Goal: Task Accomplishment & Management: Use online tool/utility

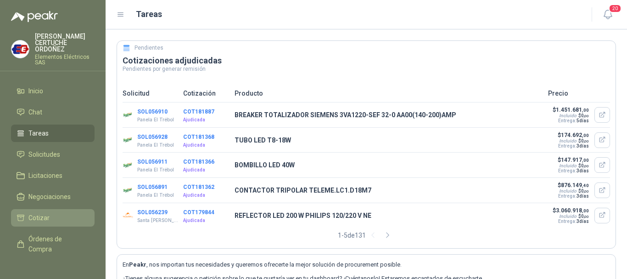
click at [34, 218] on span "Cotizar" at bounding box center [38, 218] width 21 height 10
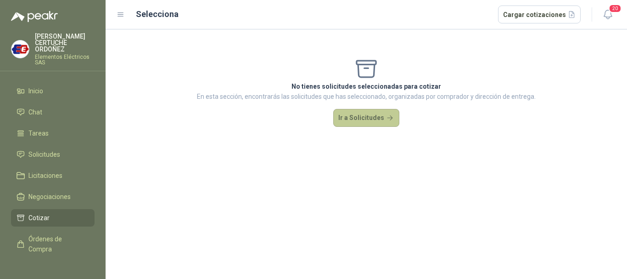
click at [366, 121] on button "Ir a Solicitudes" at bounding box center [366, 118] width 66 height 18
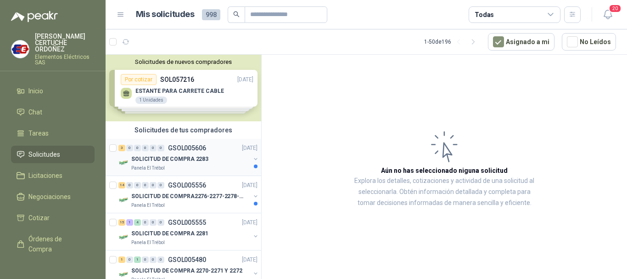
click at [124, 151] on div "3" at bounding box center [121, 148] width 7 height 6
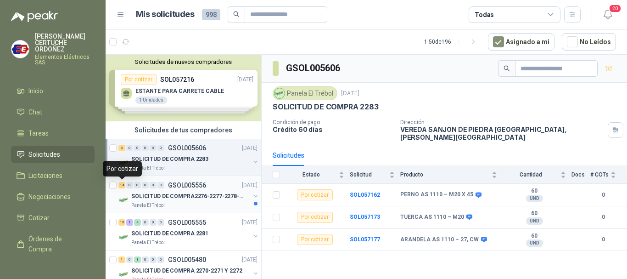
click at [124, 185] on div "14" at bounding box center [121, 185] width 7 height 6
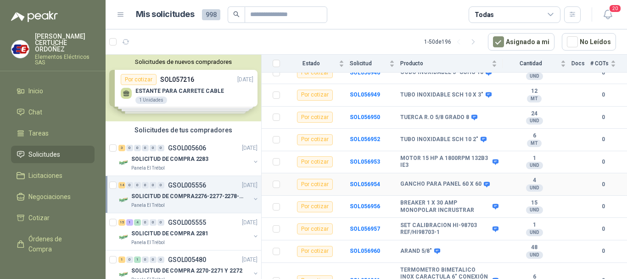
scroll to position [138, 0]
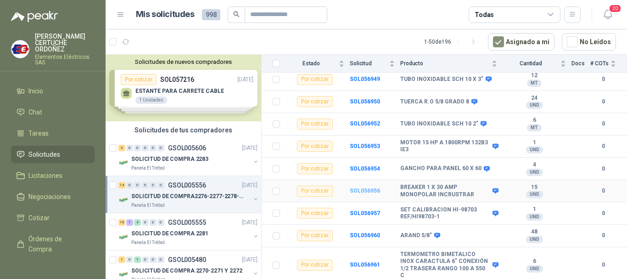
click at [356, 187] on b "SOL056956" at bounding box center [365, 190] width 30 height 6
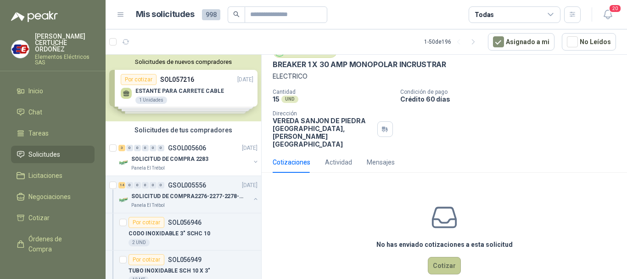
click at [444, 257] on button "Cotizar" at bounding box center [444, 265] width 33 height 17
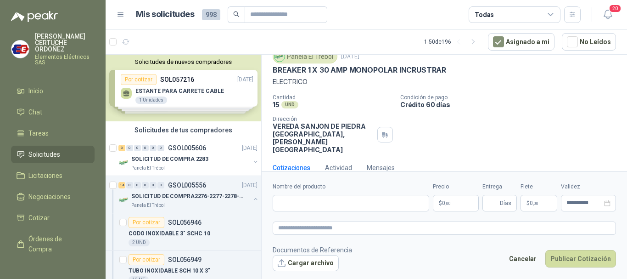
scroll to position [34, 0]
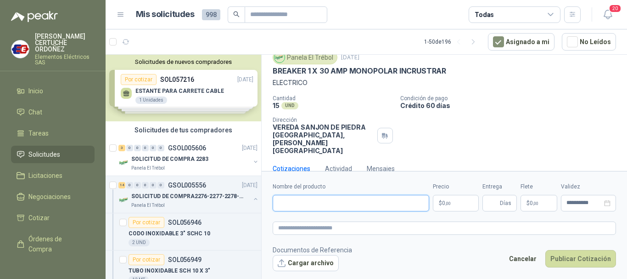
click at [315, 199] on input "Nombre del producto" at bounding box center [351, 203] width 157 height 17
paste input "**********"
type input "**********"
click at [450, 201] on span ",00" at bounding box center [448, 203] width 6 height 5
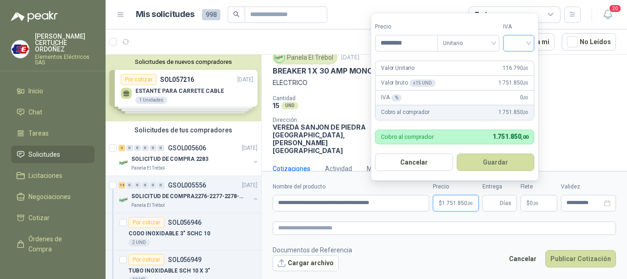
type input "*********"
click at [517, 46] on input "search" at bounding box center [519, 42] width 20 height 14
click at [513, 63] on div "19%" at bounding box center [520, 62] width 17 height 10
click at [506, 164] on button "Guardar" at bounding box center [497, 161] width 79 height 17
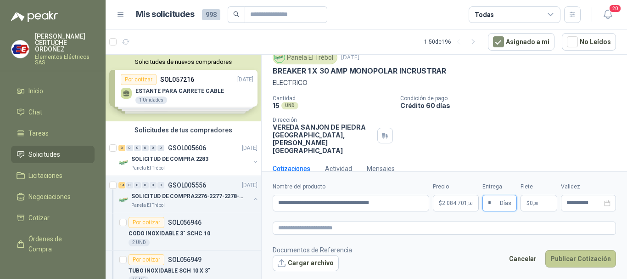
type input "*"
click at [585, 260] on button "Publicar Cotización" at bounding box center [581, 258] width 71 height 17
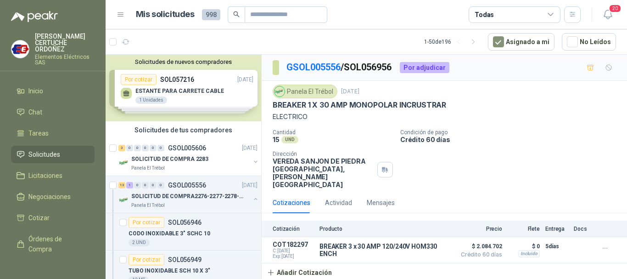
scroll to position [0, 0]
click at [123, 186] on div "13" at bounding box center [121, 185] width 7 height 6
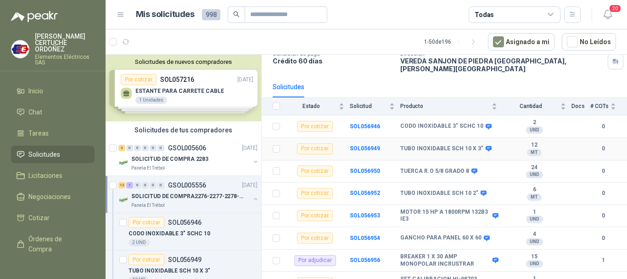
scroll to position [84, 0]
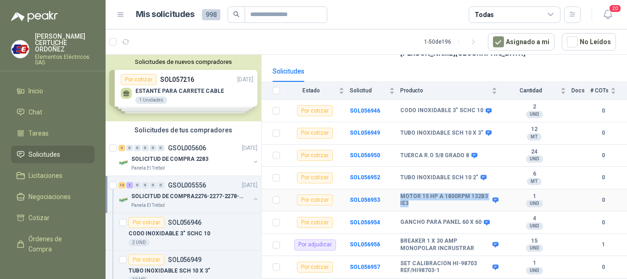
drag, startPoint x: 430, startPoint y: 196, endPoint x: 400, endPoint y: 189, distance: 30.6
click at [400, 193] on b "MOTOR 15 HP A 1800RPM 132B3 IE3" at bounding box center [445, 200] width 90 height 14
copy b "MOTOR 15 HP A 1800RPM 132B3 IE3"
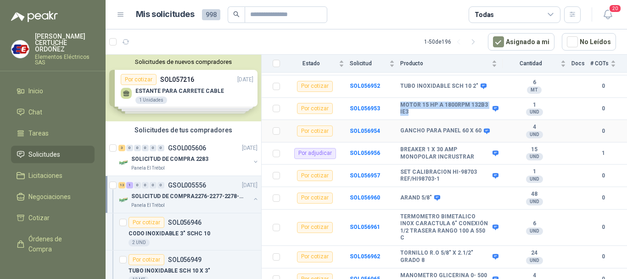
scroll to position [176, 0]
click at [369, 149] on b "SOL056956" at bounding box center [365, 152] width 30 height 6
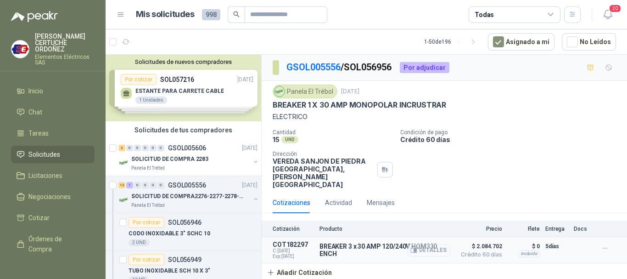
click at [429, 244] on button "Detalles" at bounding box center [429, 250] width 43 height 12
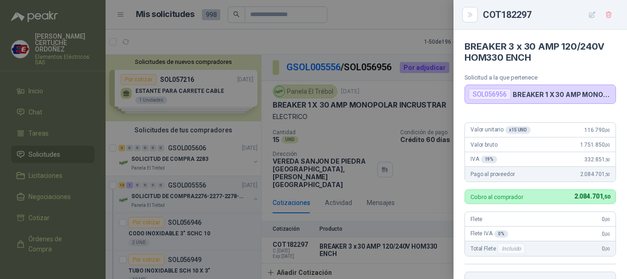
click at [509, 150] on div "Valor bruto 1.751.850 ,00" at bounding box center [540, 144] width 151 height 15
click at [492, 95] on div "SOL056956" at bounding box center [490, 94] width 42 height 11
click at [354, 207] on div at bounding box center [313, 139] width 627 height 279
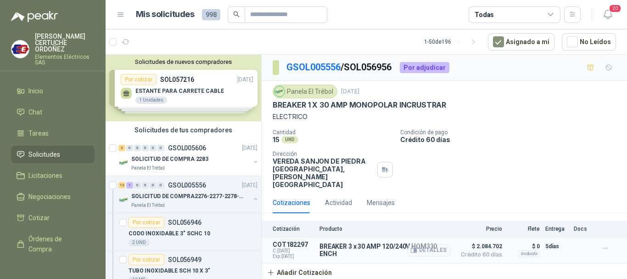
click at [415, 247] on icon "button" at bounding box center [414, 250] width 7 height 7
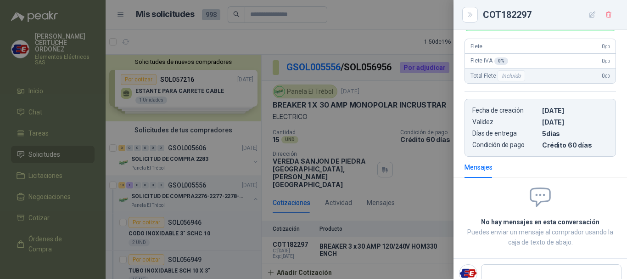
scroll to position [157, 0]
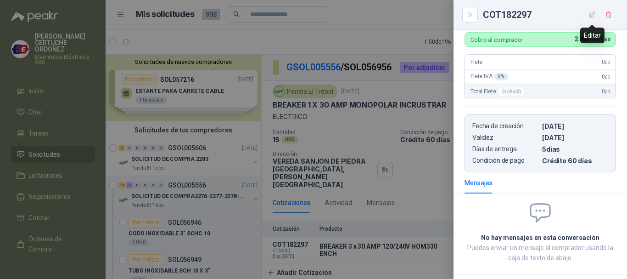
click at [593, 15] on icon "button" at bounding box center [593, 14] width 6 height 6
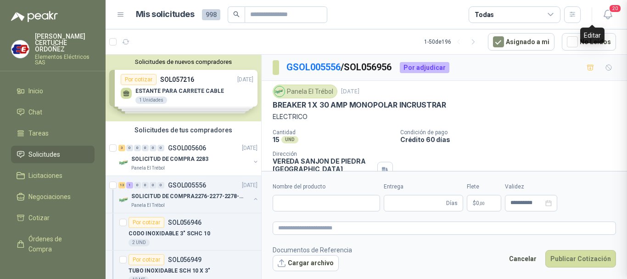
type input "**********"
type input "*"
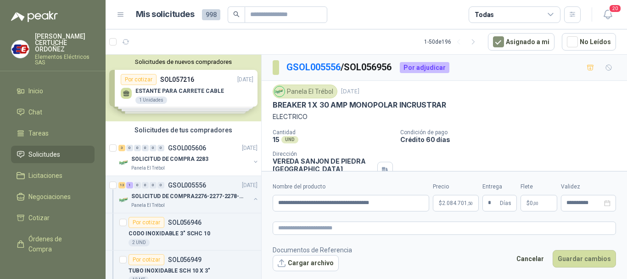
click at [449, 203] on span "2.084.701 ,50" at bounding box center [457, 203] width 31 height 6
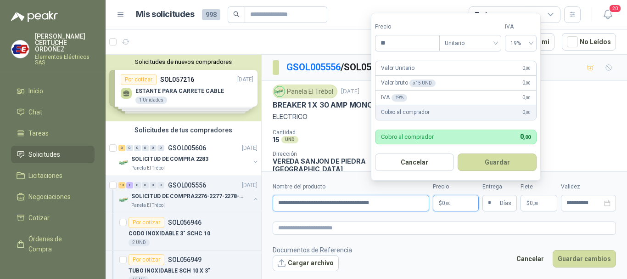
type input "***"
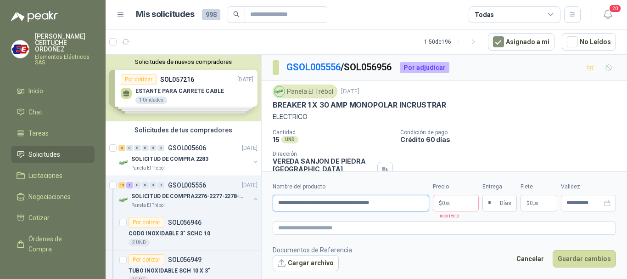
drag, startPoint x: 410, startPoint y: 204, endPoint x: 265, endPoint y: 198, distance: 145.2
click at [265, 198] on form "**********" at bounding box center [445, 226] width 366 height 111
click at [599, 142] on p "Crédito 60 días" at bounding box center [511, 139] width 223 height 8
click at [348, 204] on input "Nombre del producto" at bounding box center [351, 203] width 157 height 17
paste input "**********"
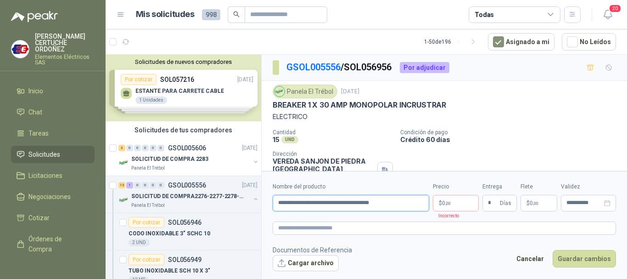
type input "**********"
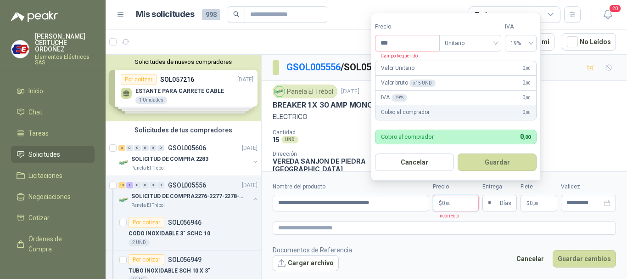
click at [455, 208] on p "$ 0 ,00" at bounding box center [456, 203] width 46 height 17
click at [405, 54] on p "Campo Requerido" at bounding box center [396, 55] width 43 height 8
click at [405, 47] on input "***" at bounding box center [408, 43] width 64 height 16
type input "********"
click at [497, 168] on button "Guardar" at bounding box center [497, 161] width 79 height 17
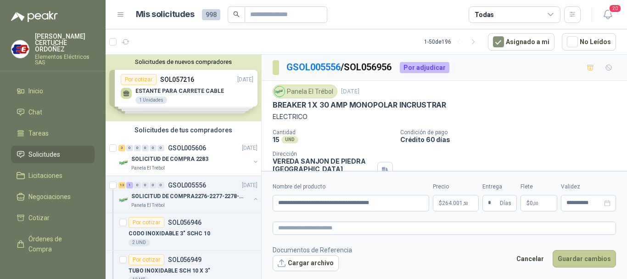
click at [570, 258] on button "Guardar cambios" at bounding box center [584, 258] width 63 height 17
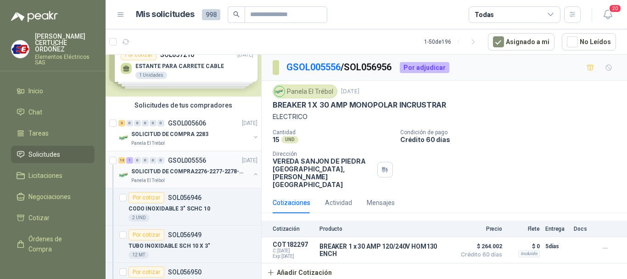
scroll to position [46, 0]
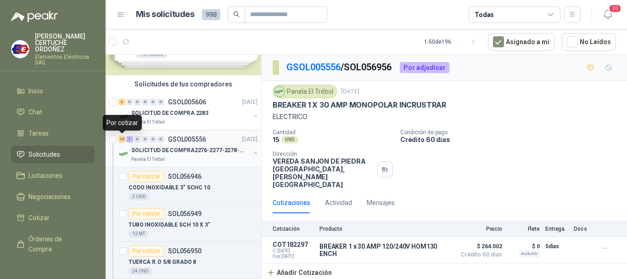
click at [121, 140] on div "13" at bounding box center [121, 139] width 7 height 6
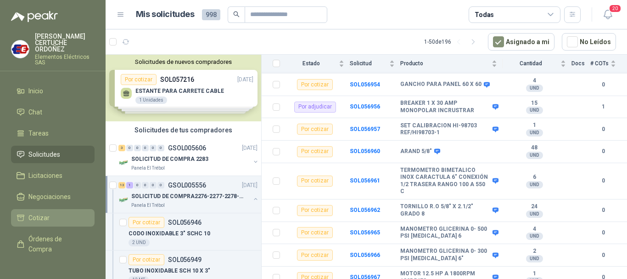
click at [36, 219] on span "Cotizar" at bounding box center [38, 218] width 21 height 10
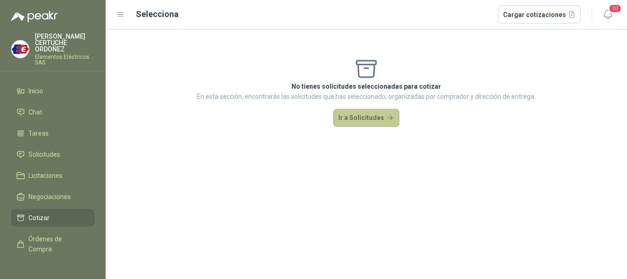
click at [362, 122] on button "Ir a Solicitudes" at bounding box center [366, 118] width 66 height 18
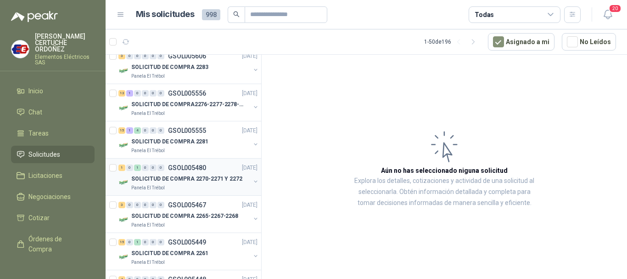
scroll to position [46, 0]
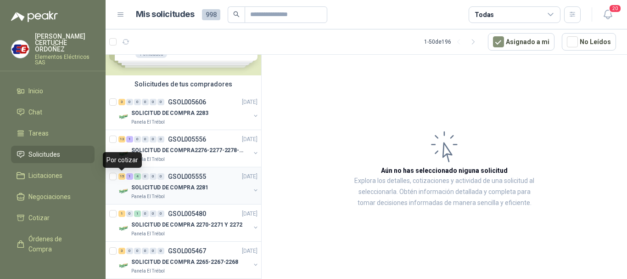
click at [120, 178] on div "15" at bounding box center [121, 176] width 7 height 6
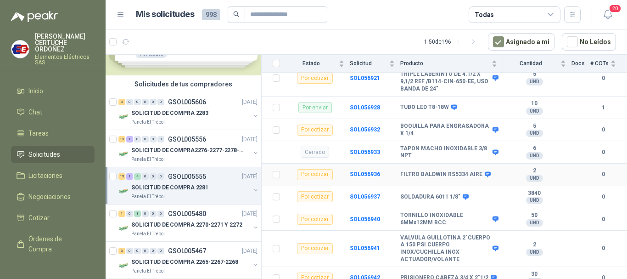
scroll to position [556, 0]
